Goal: Information Seeking & Learning: Find specific fact

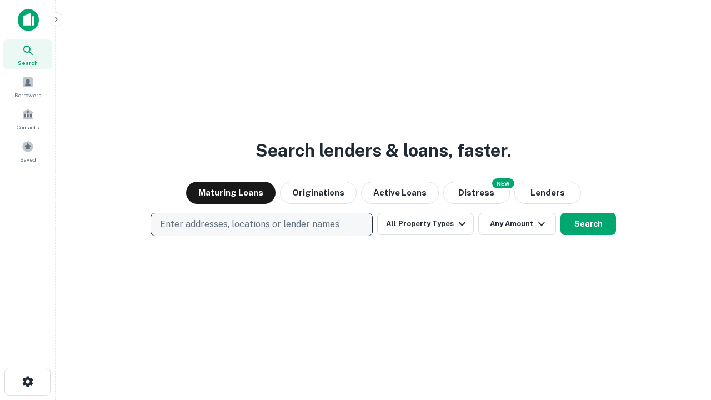
click at [261, 224] on p "Enter addresses, locations or lender names" at bounding box center [249, 224] width 179 height 13
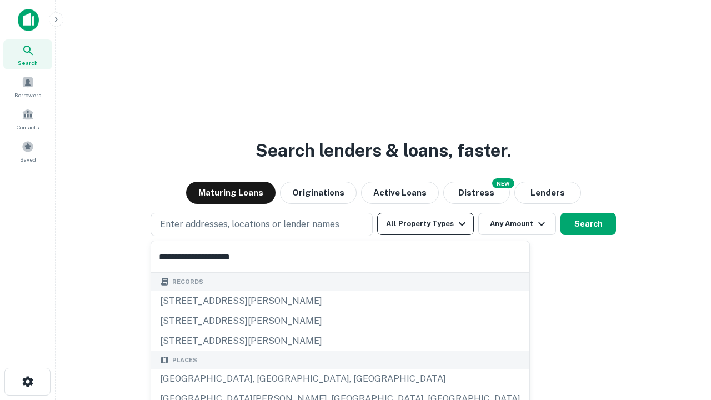
click at [426, 224] on button "All Property Types" at bounding box center [425, 224] width 97 height 22
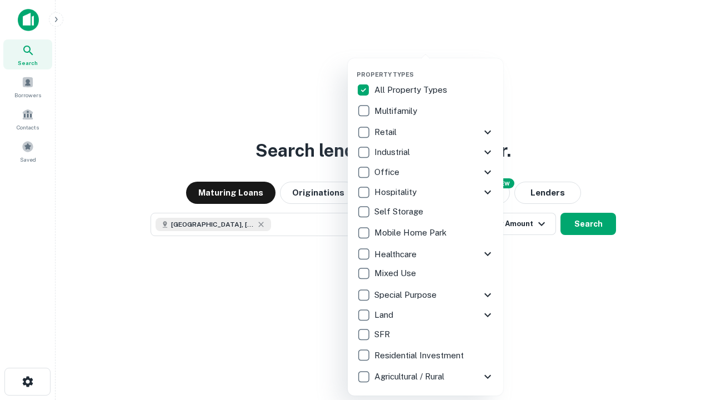
click at [435, 67] on button "button" at bounding box center [435, 67] width 156 height 1
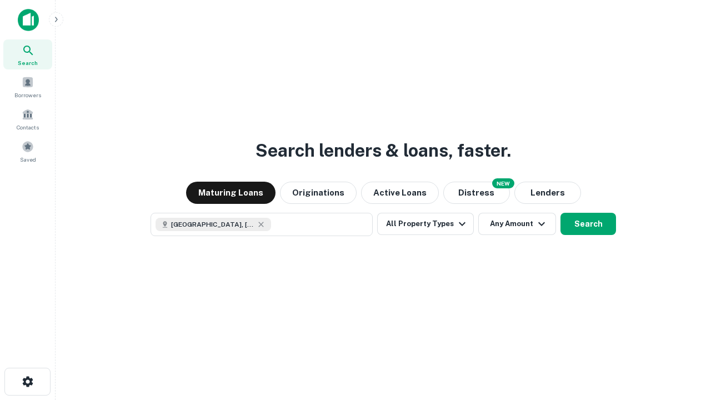
scroll to position [18, 0]
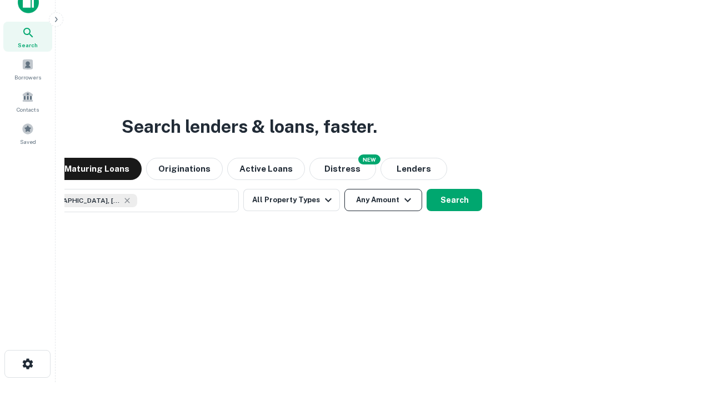
click at [345, 189] on button "Any Amount" at bounding box center [384, 200] width 78 height 22
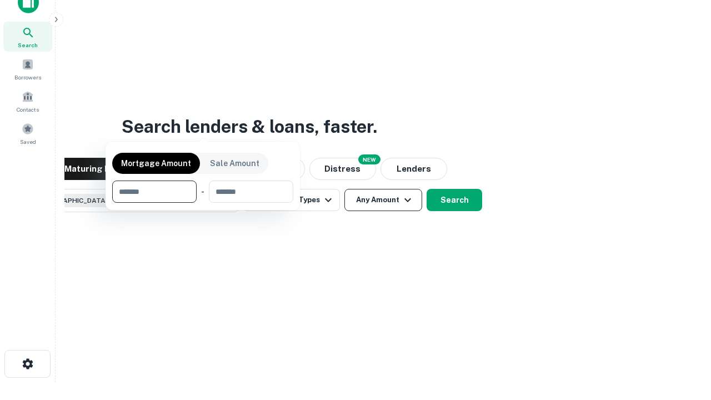
scroll to position [80, 315]
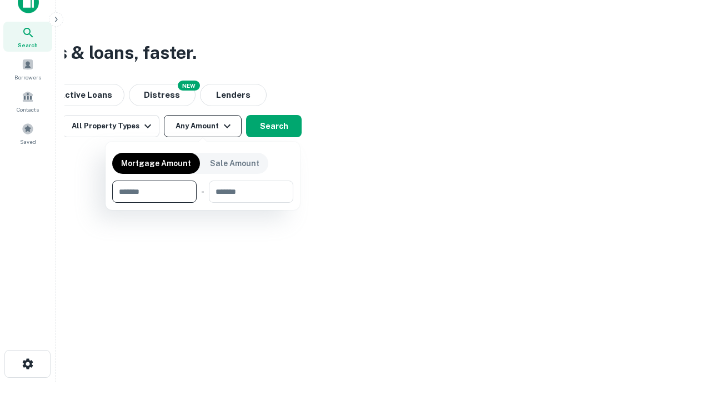
type input "*******"
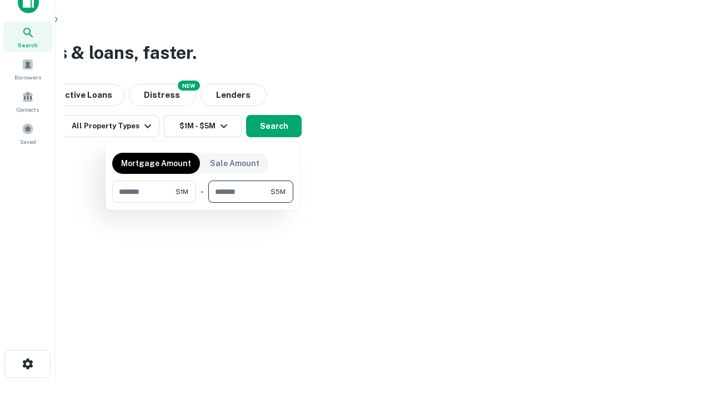
type input "*******"
click at [203, 203] on button "button" at bounding box center [202, 203] width 181 height 1
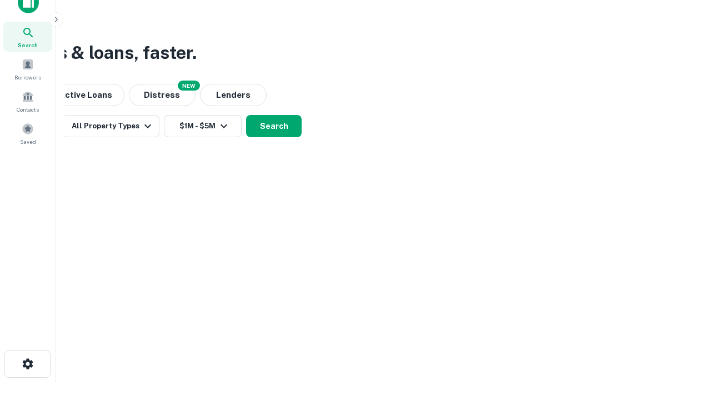
scroll to position [18, 0]
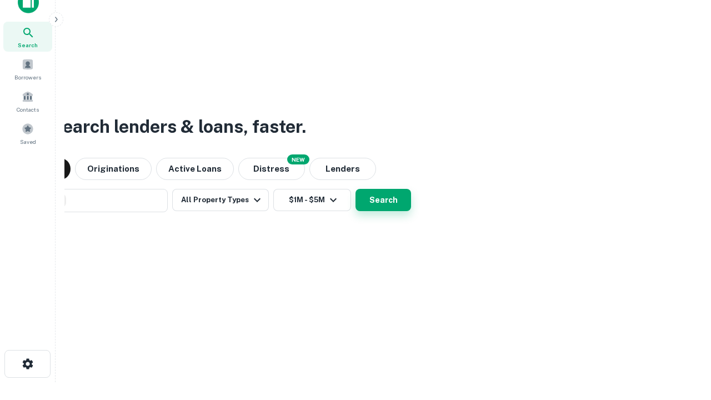
click at [356, 189] on button "Search" at bounding box center [384, 200] width 56 height 22
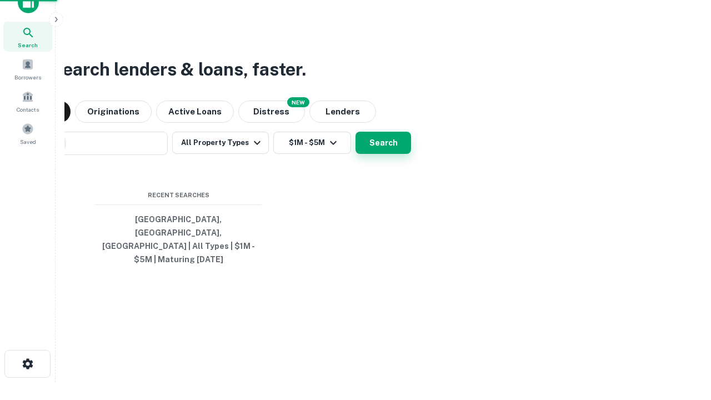
scroll to position [36, 315]
